Goal: Transaction & Acquisition: Download file/media

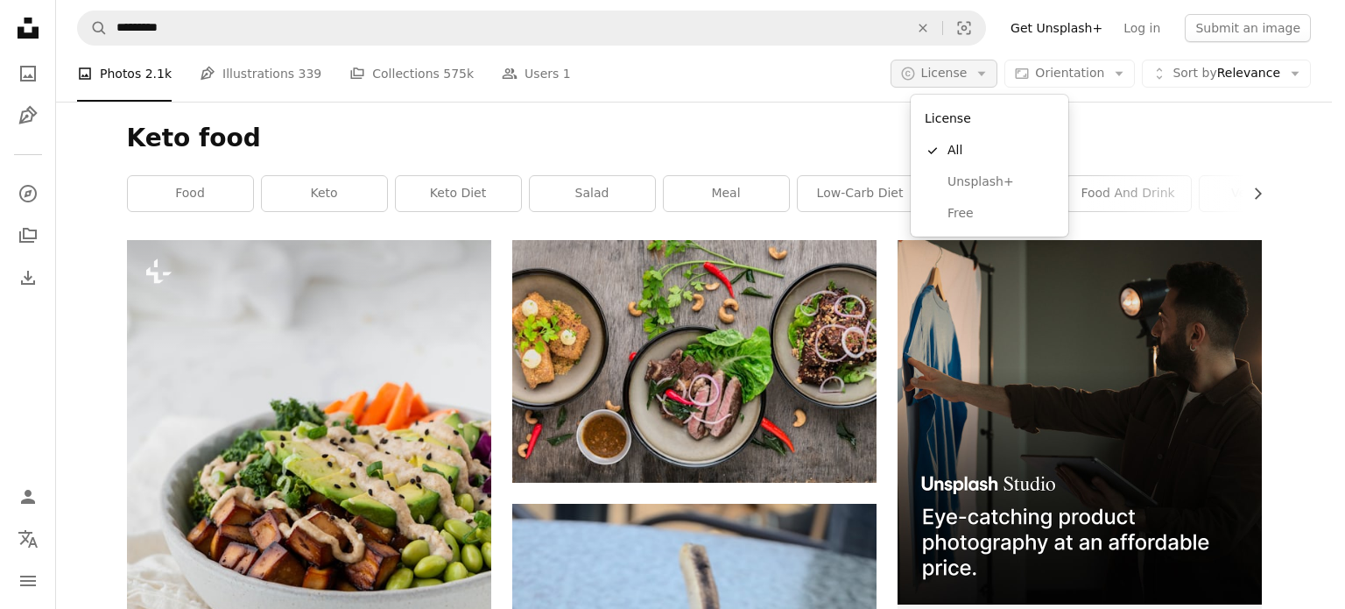
click at [939, 75] on button "A copyright icon © License Arrow down" at bounding box center [945, 74] width 108 height 28
click at [955, 218] on span "Free" at bounding box center [1000, 214] width 107 height 18
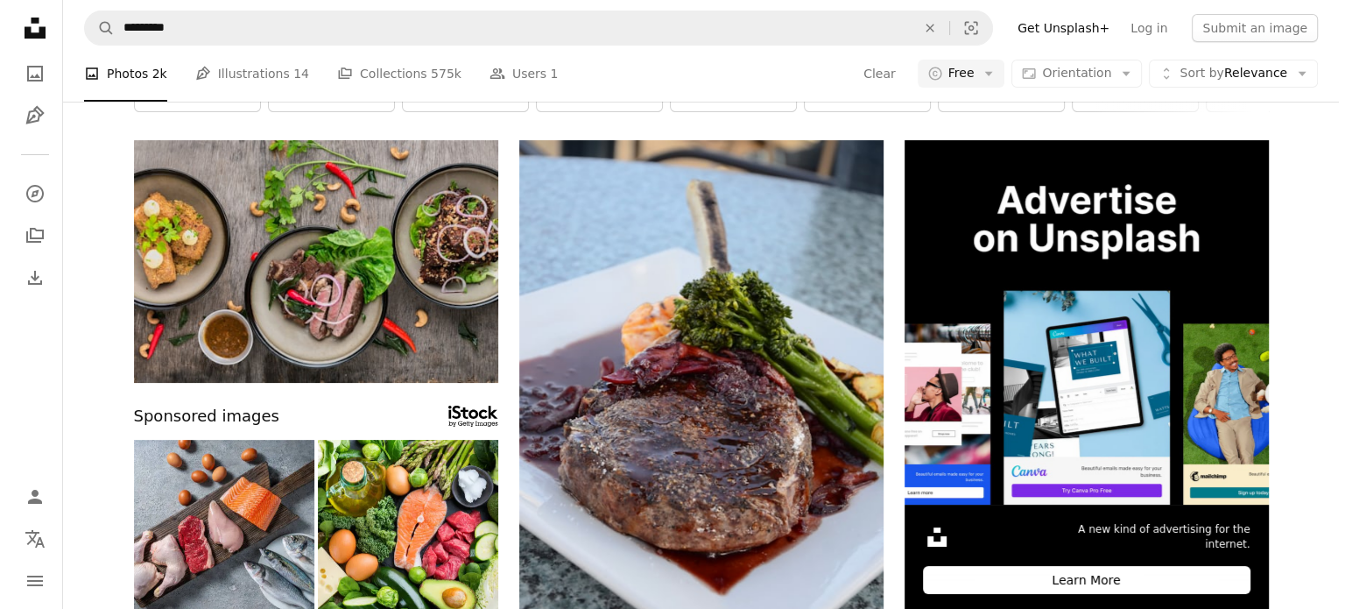
scroll to position [58, 0]
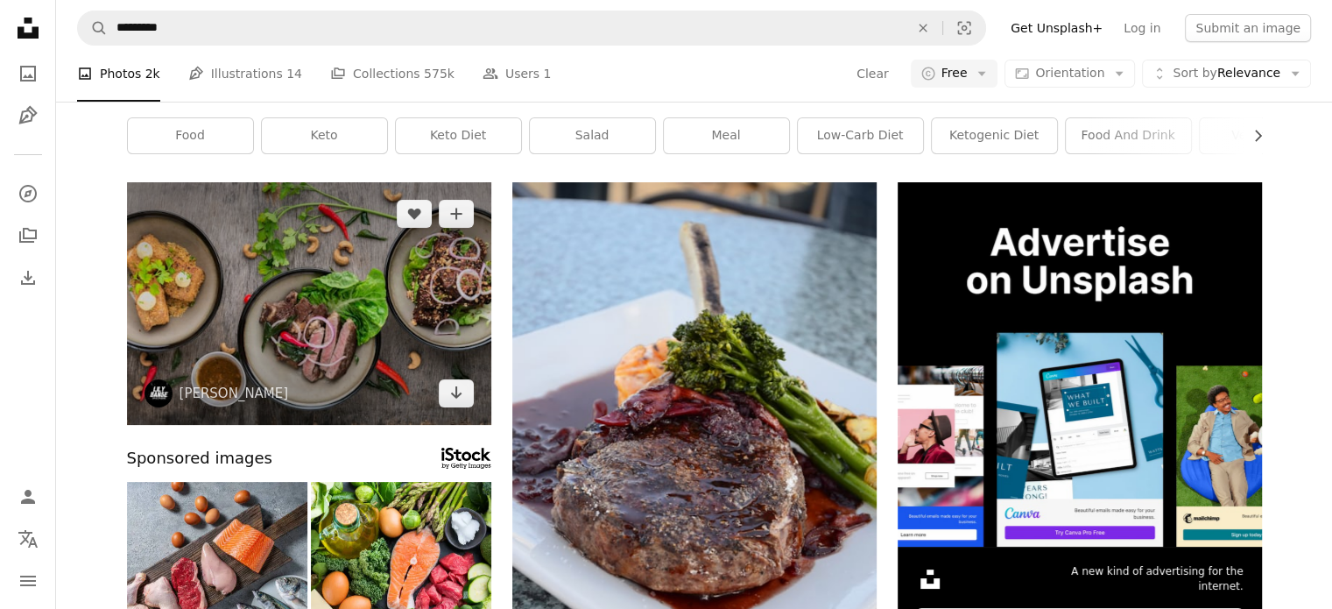
click at [314, 249] on img at bounding box center [309, 303] width 364 height 243
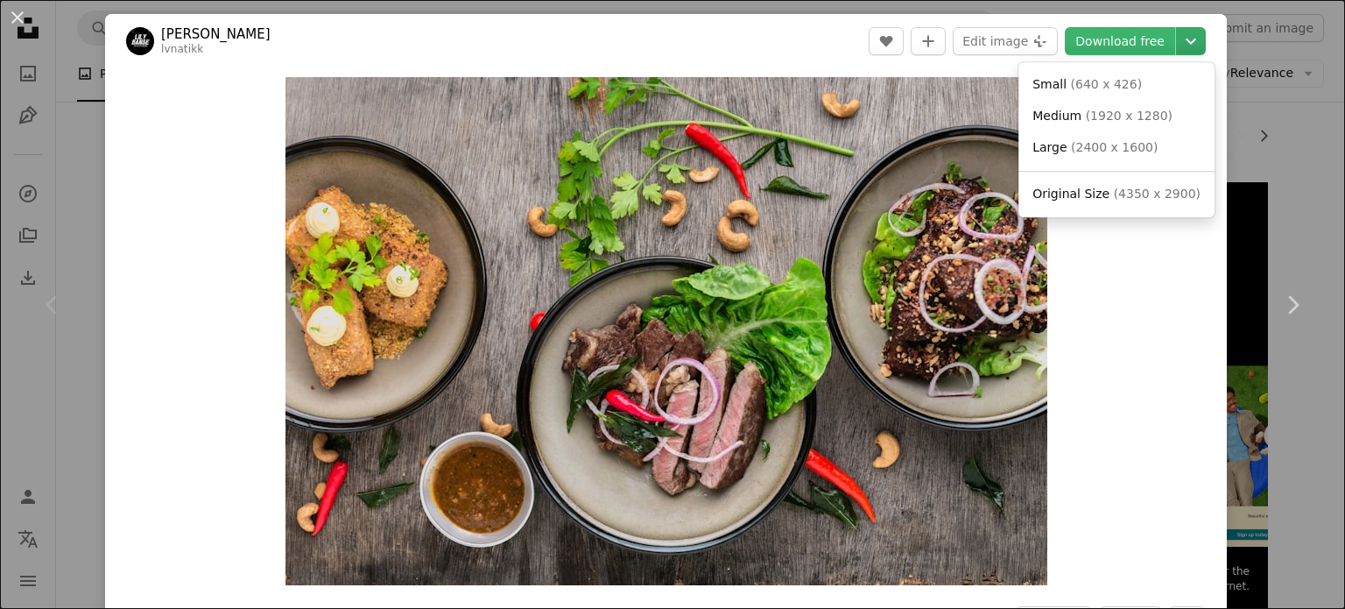
click at [1177, 32] on icon "Chevron down" at bounding box center [1191, 41] width 28 height 21
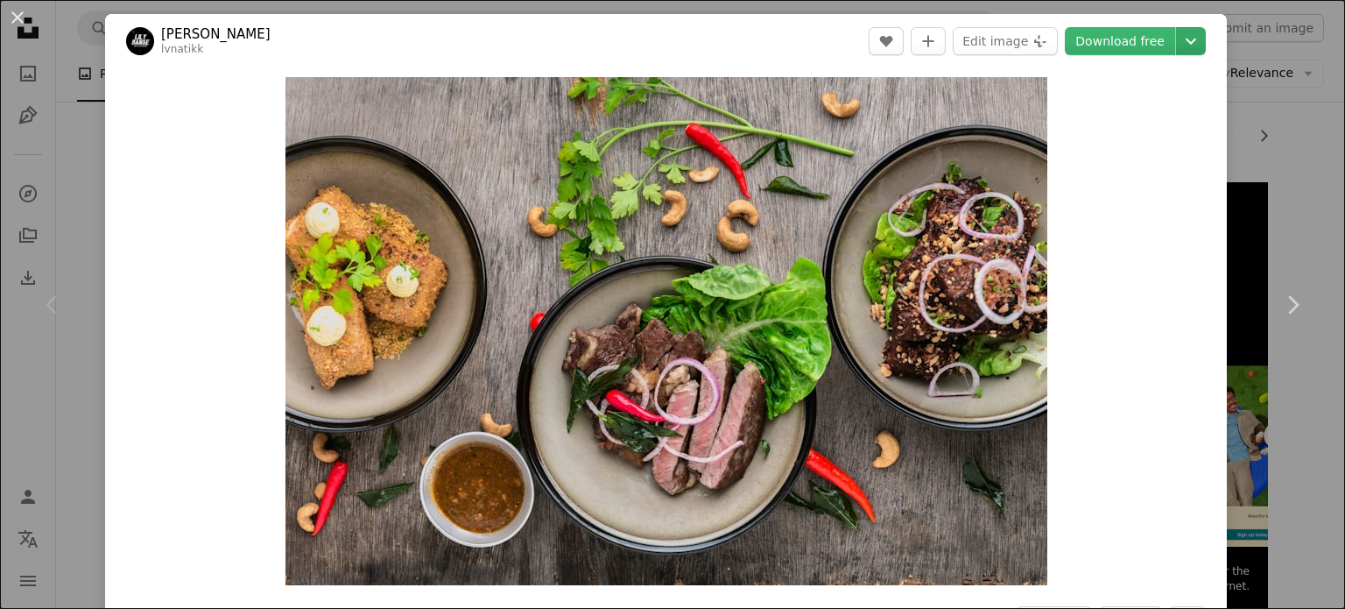
click at [1177, 32] on icon "Chevron down" at bounding box center [1191, 41] width 28 height 21
click at [1080, 39] on link "Download free" at bounding box center [1120, 41] width 110 height 28
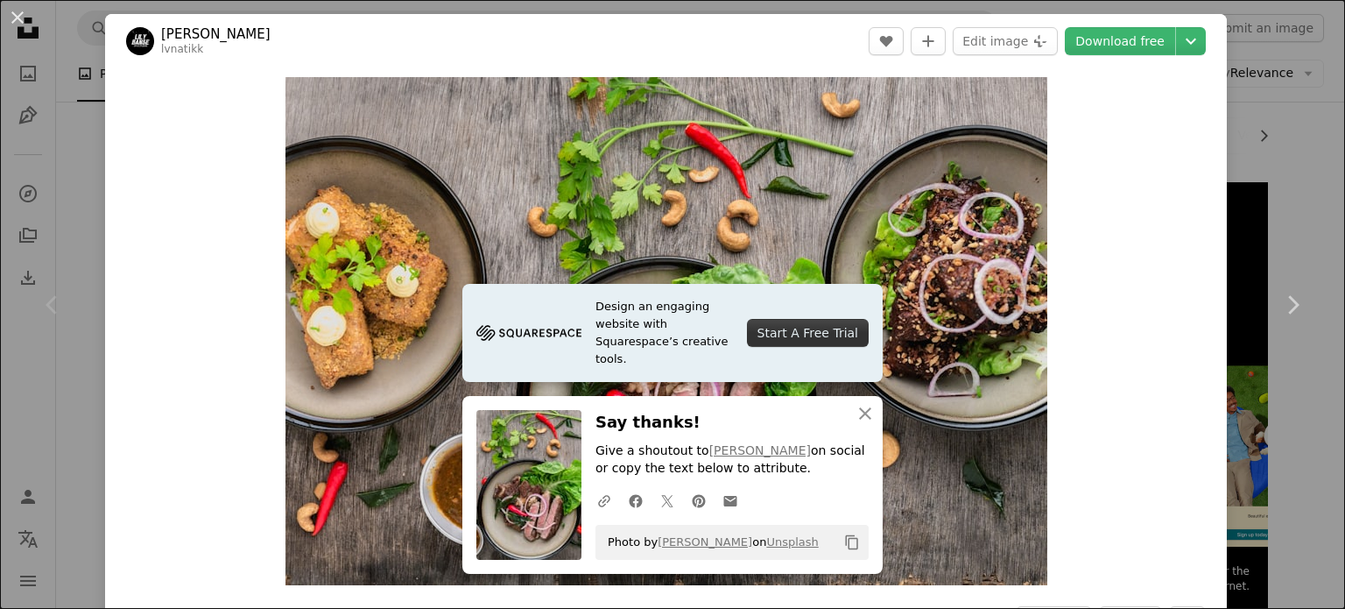
scroll to position [294, 0]
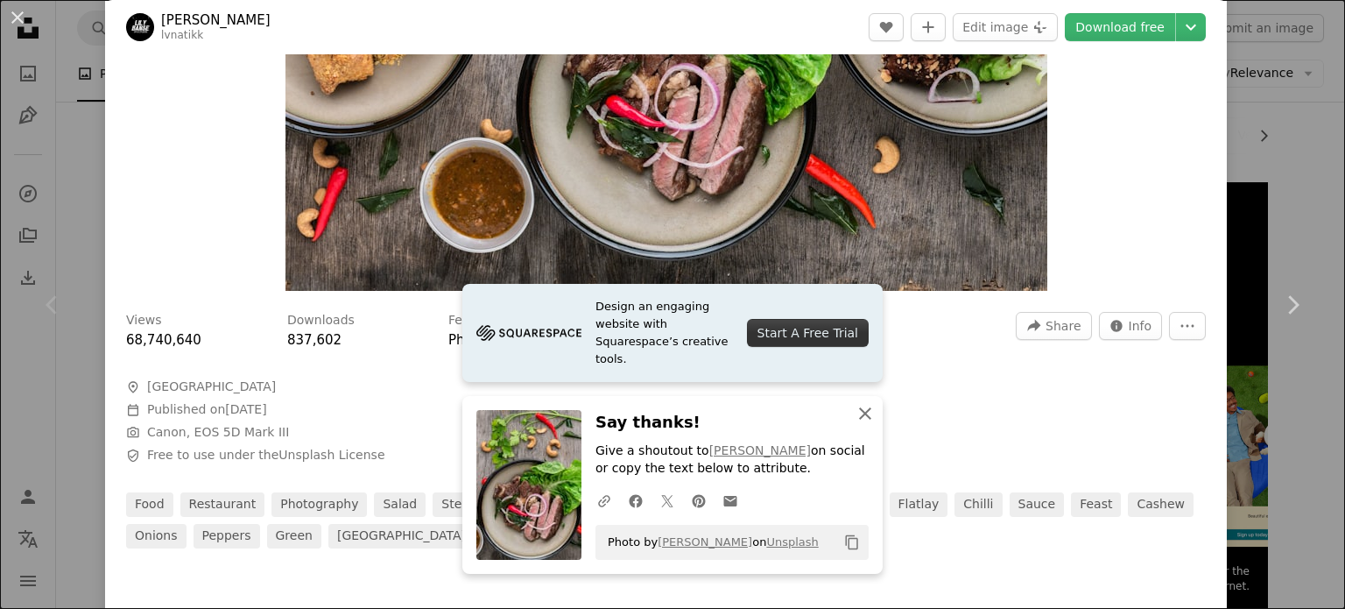
click at [856, 410] on icon "An X shape" at bounding box center [865, 413] width 21 height 21
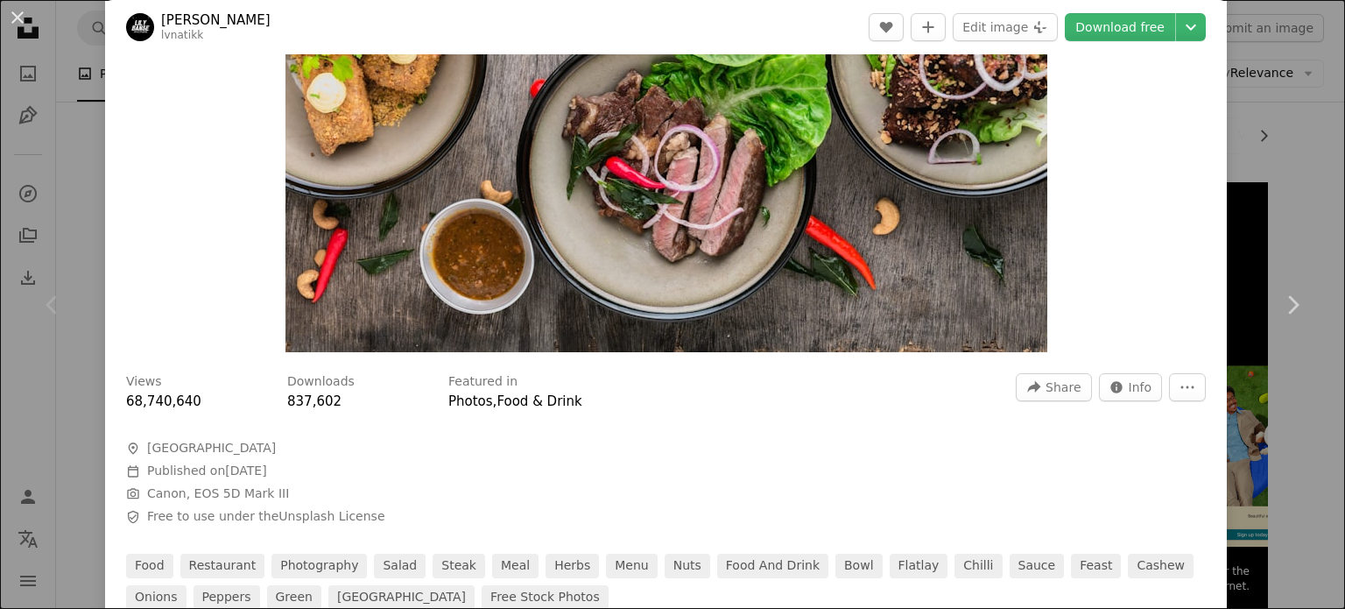
scroll to position [178, 0]
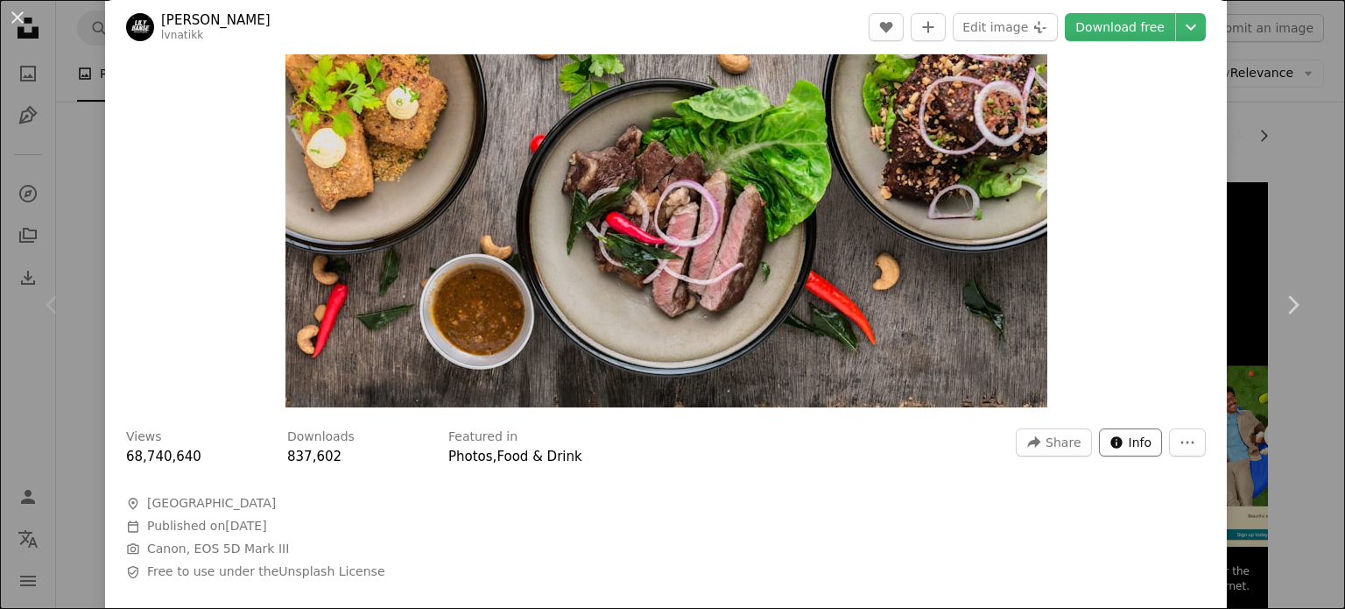
click at [1110, 437] on icon "Stats about this image" at bounding box center [1115, 441] width 11 height 11
click at [1186, 447] on button "More Actions" at bounding box center [1187, 442] width 37 height 28
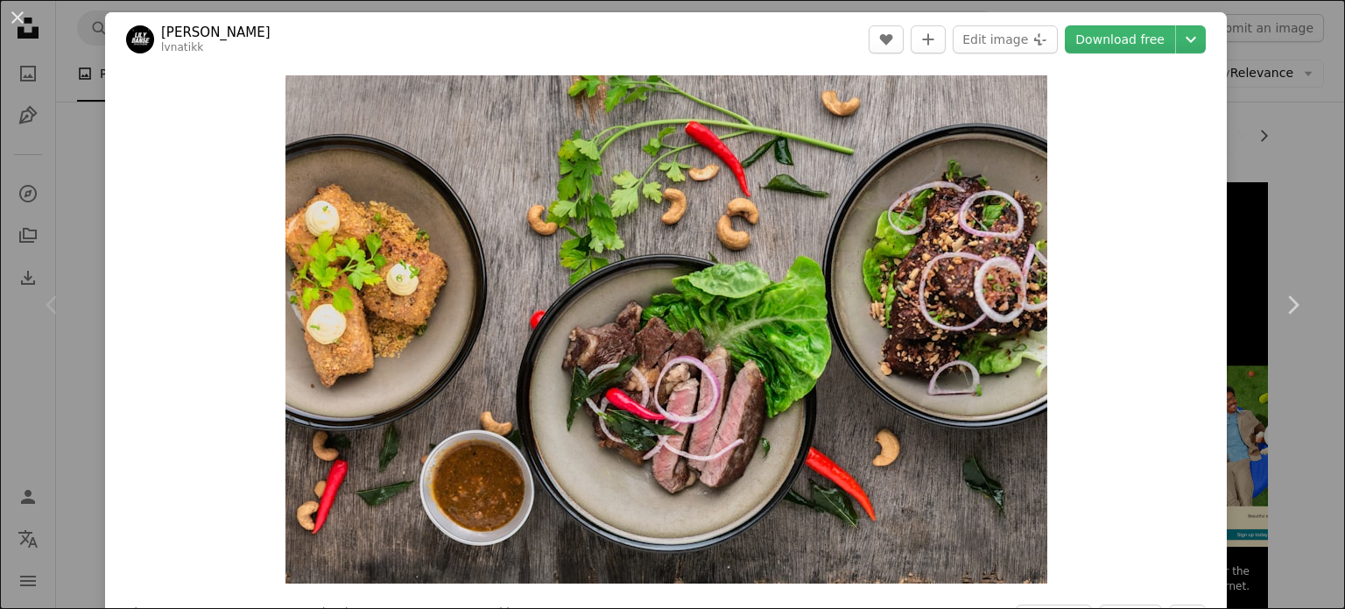
scroll to position [0, 0]
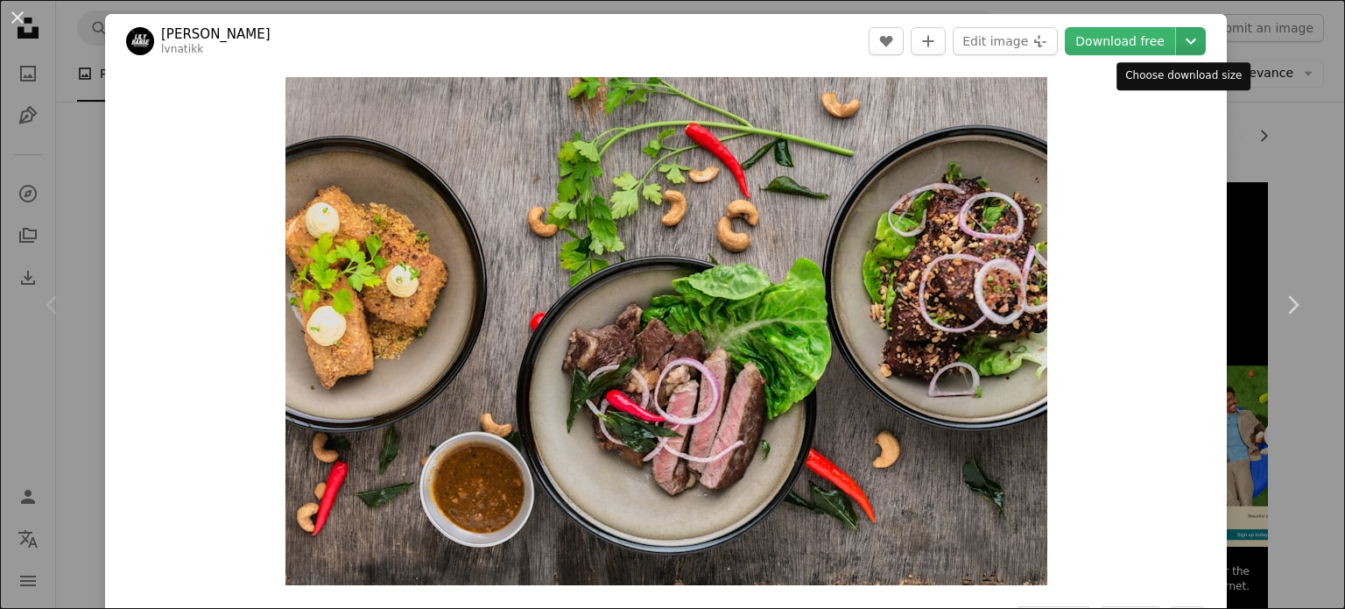
click at [1189, 38] on icon "Chevron down" at bounding box center [1191, 41] width 28 height 21
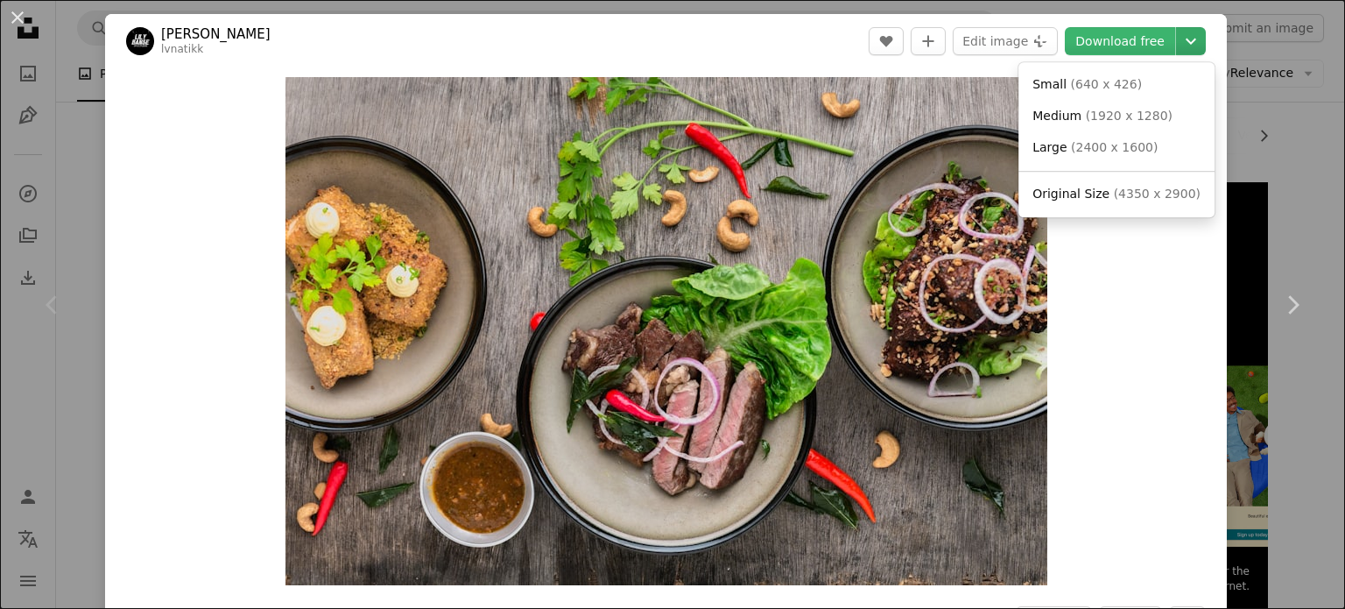
click at [1189, 38] on icon "Chevron down" at bounding box center [1191, 41] width 28 height 21
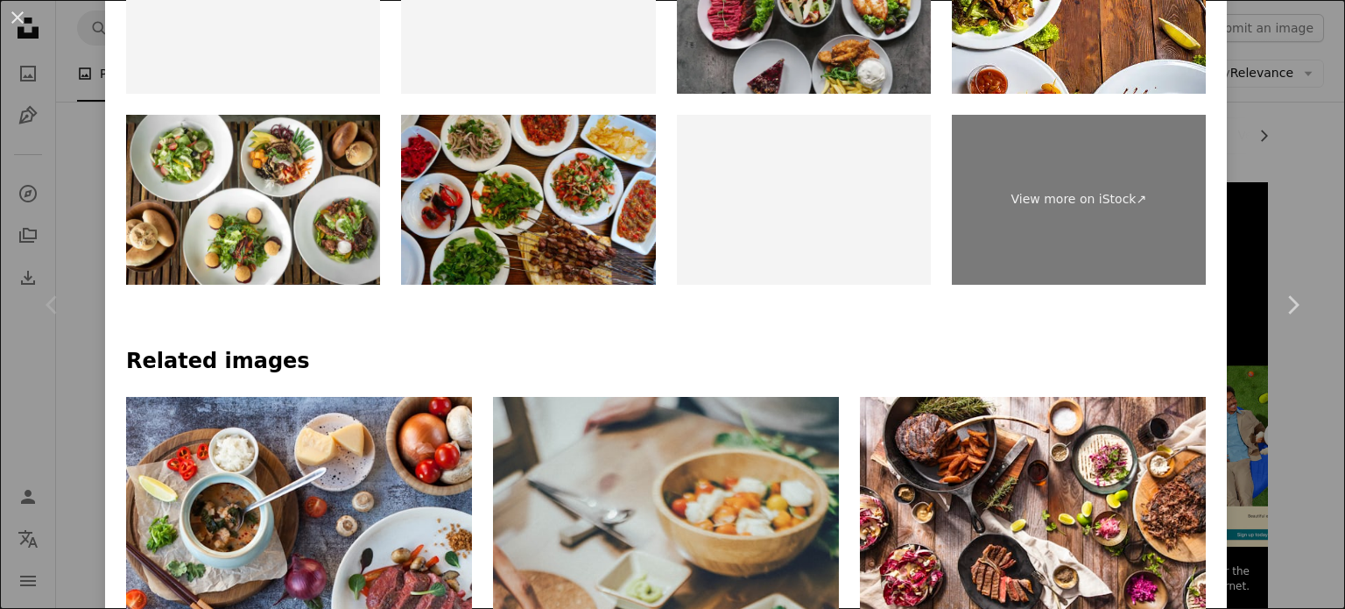
scroll to position [799, 0]
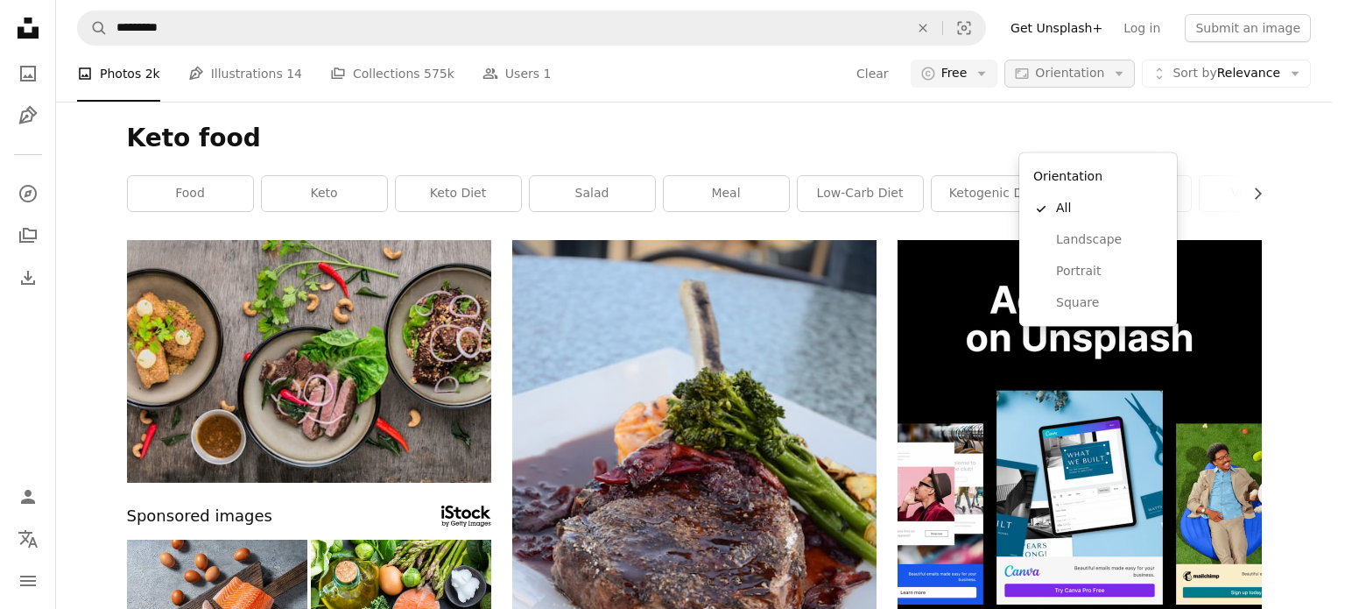
scroll to position [58, 0]
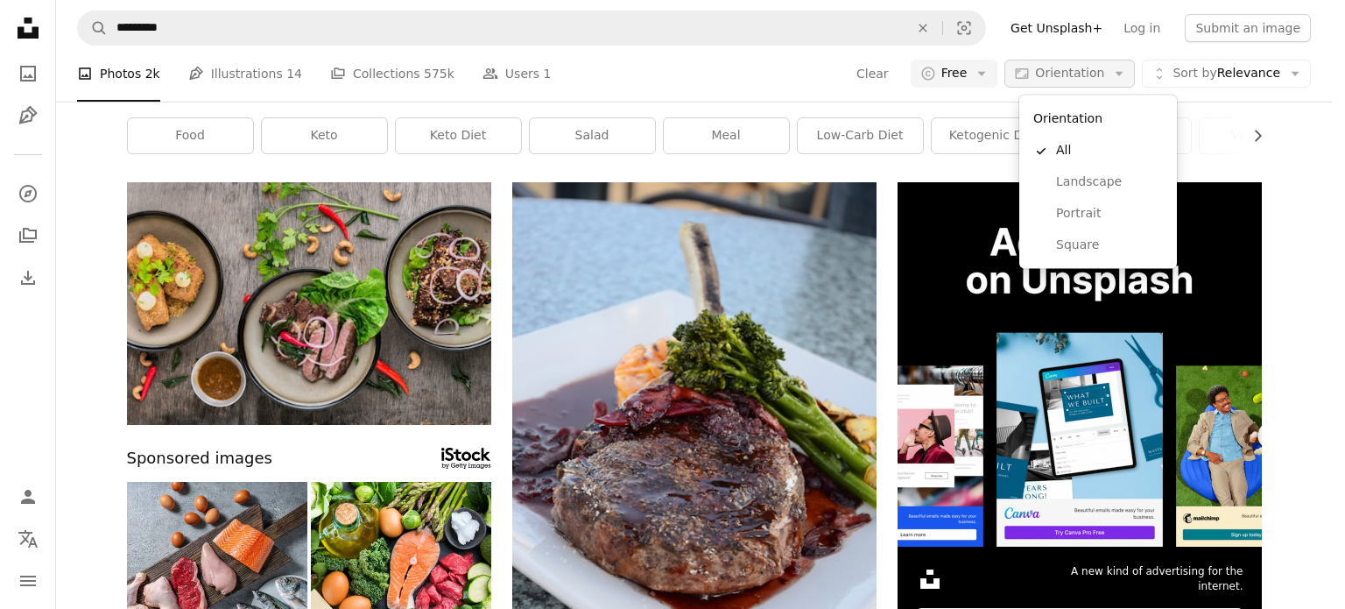
click at [1049, 74] on span "Orientation" at bounding box center [1069, 73] width 69 height 14
click at [1072, 208] on span "Portrait" at bounding box center [1109, 214] width 107 height 18
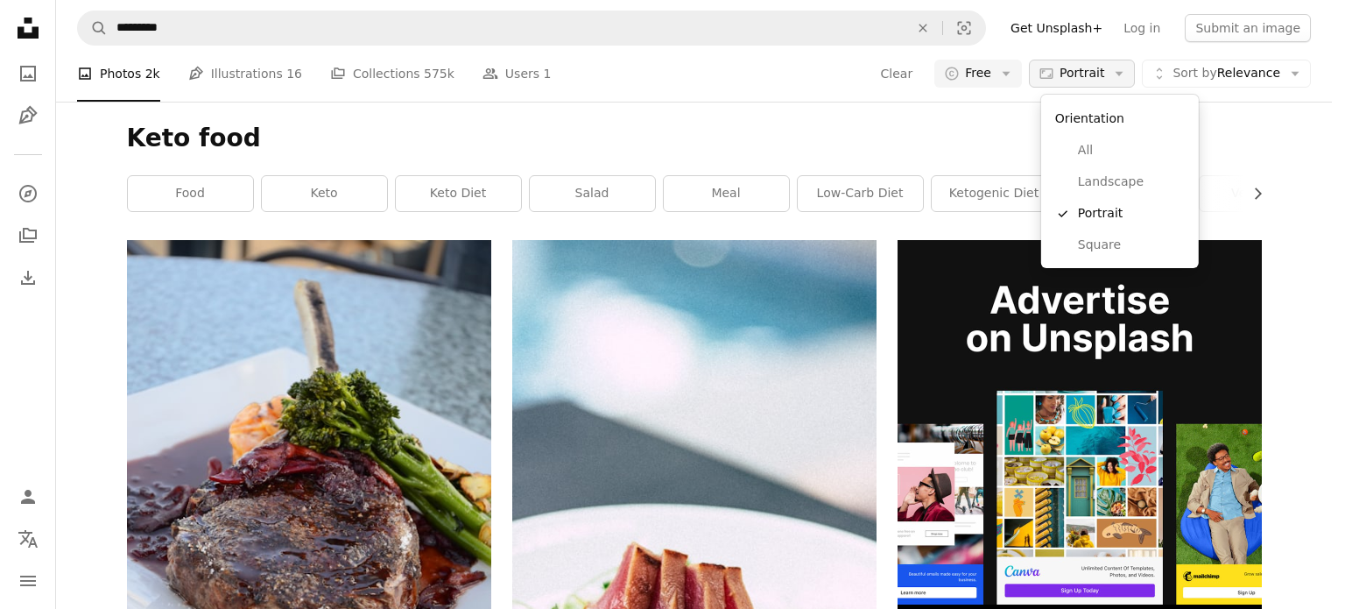
click at [1054, 69] on icon "Aspect ratio" at bounding box center [1047, 74] width 16 height 16
click at [1081, 185] on span "Landscape" at bounding box center [1131, 182] width 107 height 18
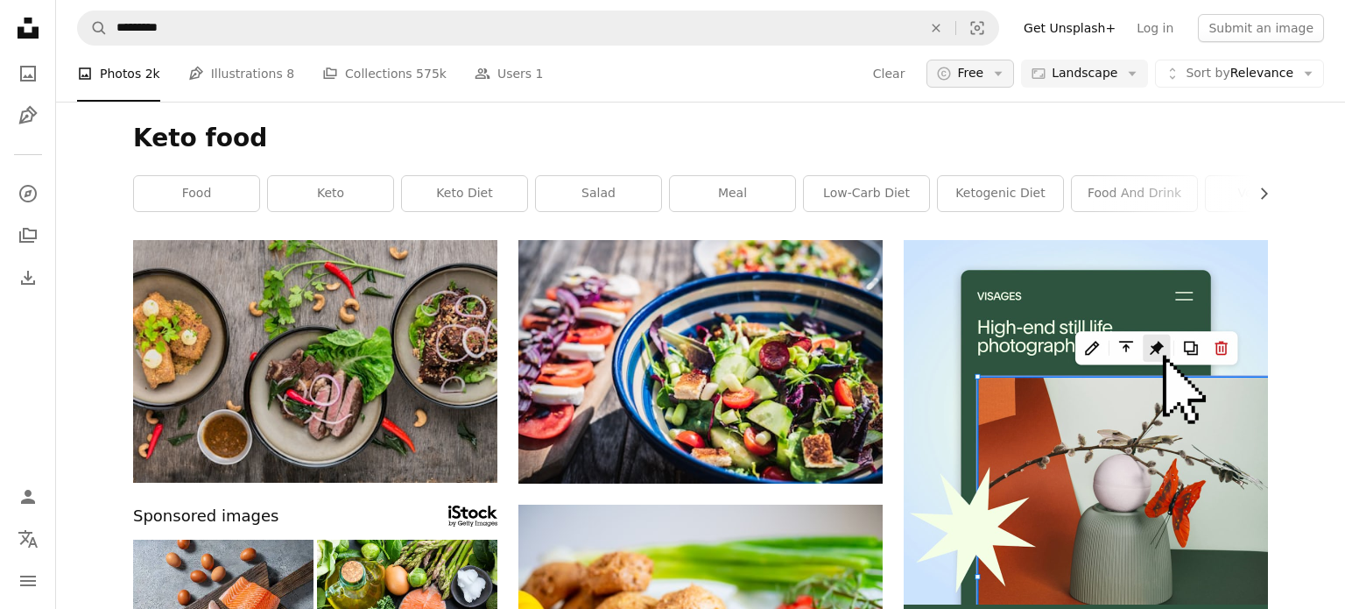
click at [976, 69] on span "Free" at bounding box center [970, 74] width 26 height 18
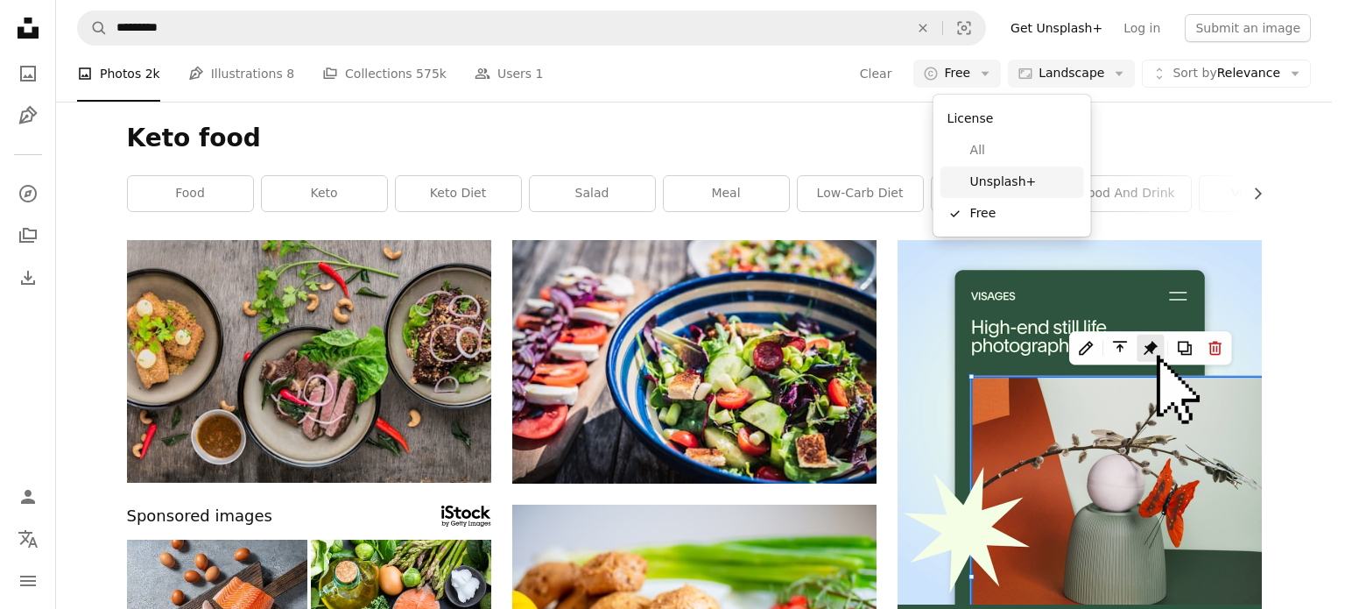
click at [982, 176] on span "Unsplash+" at bounding box center [1023, 182] width 107 height 18
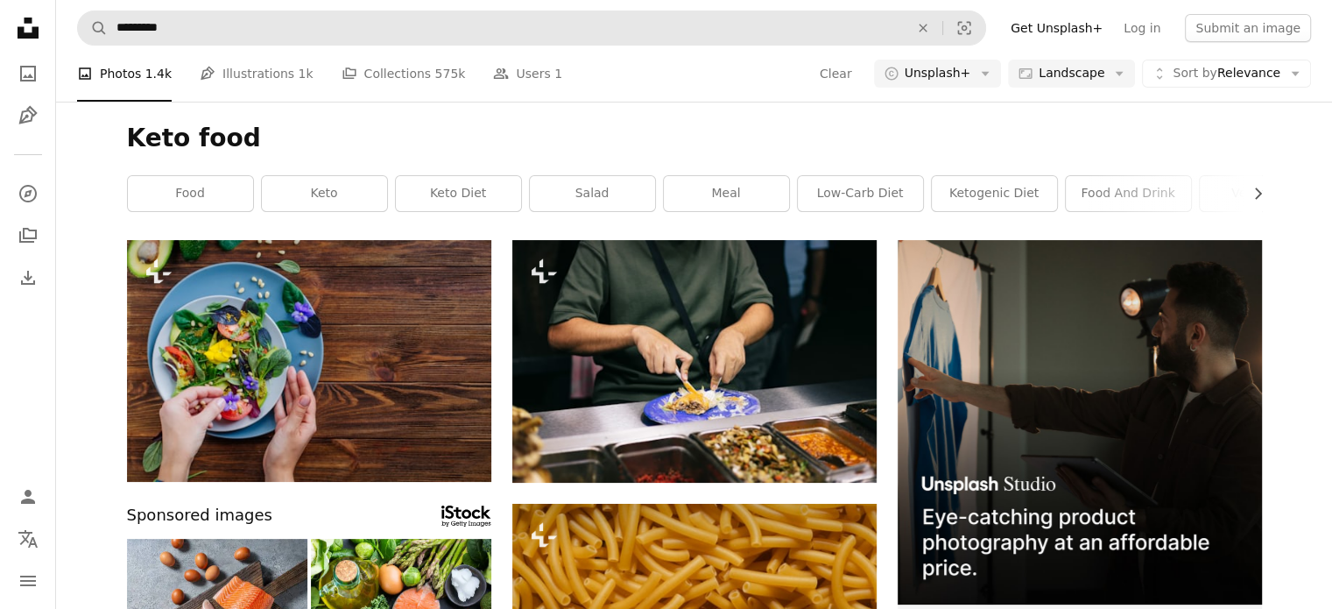
scroll to position [510, 0]
